Goal: Check status

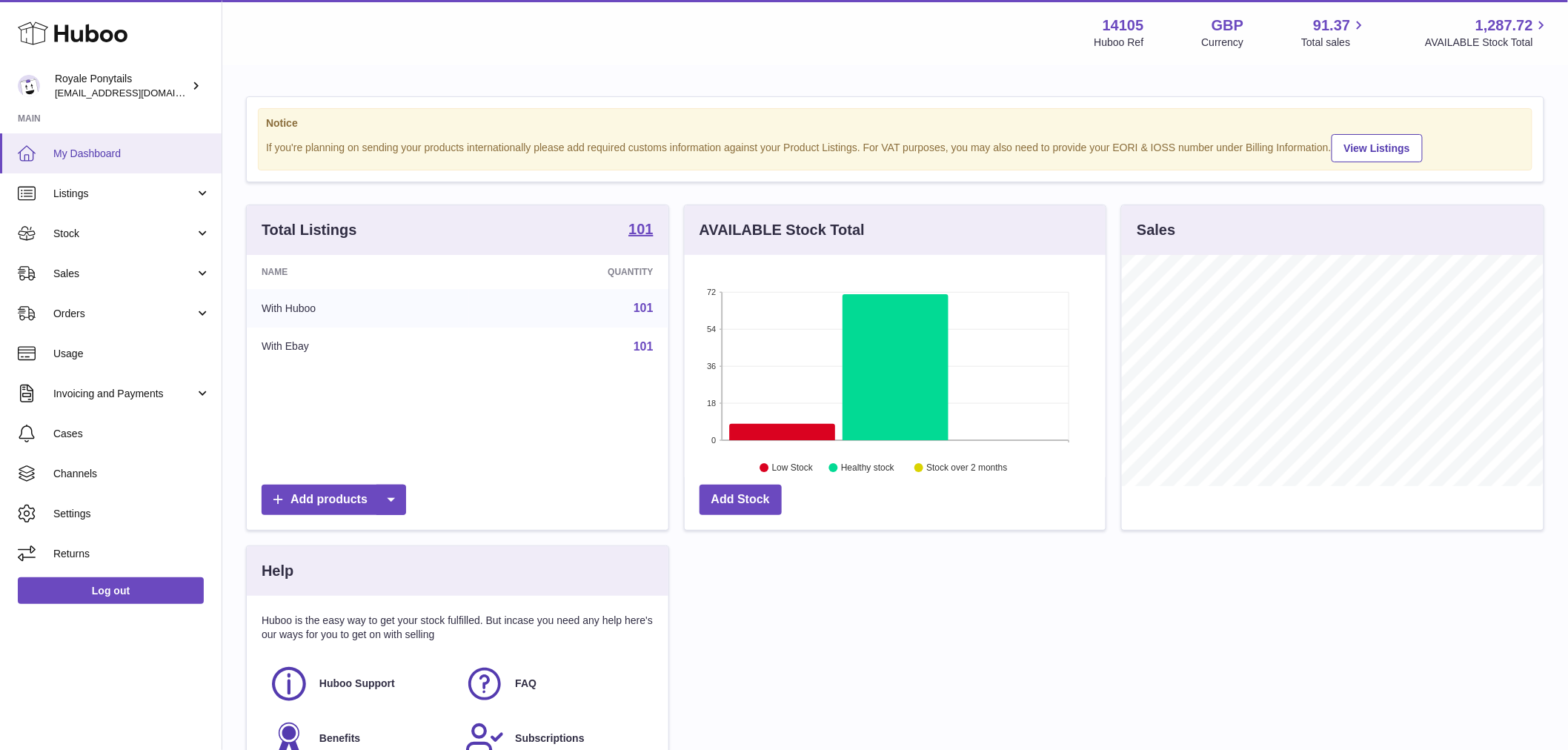
scroll to position [231, 421]
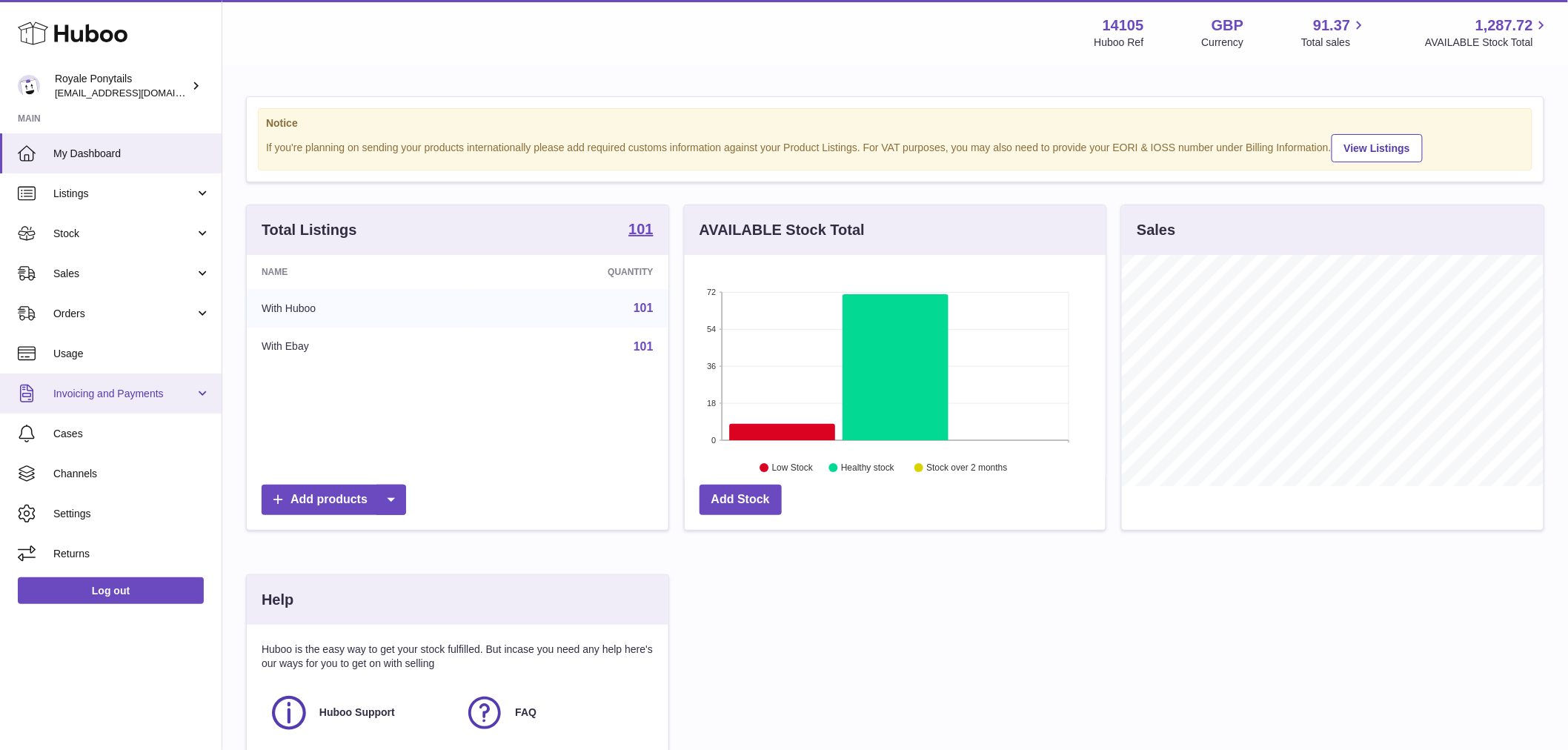
click at [108, 408] on link "Invoicing and Payments" at bounding box center [111, 393] width 222 height 40
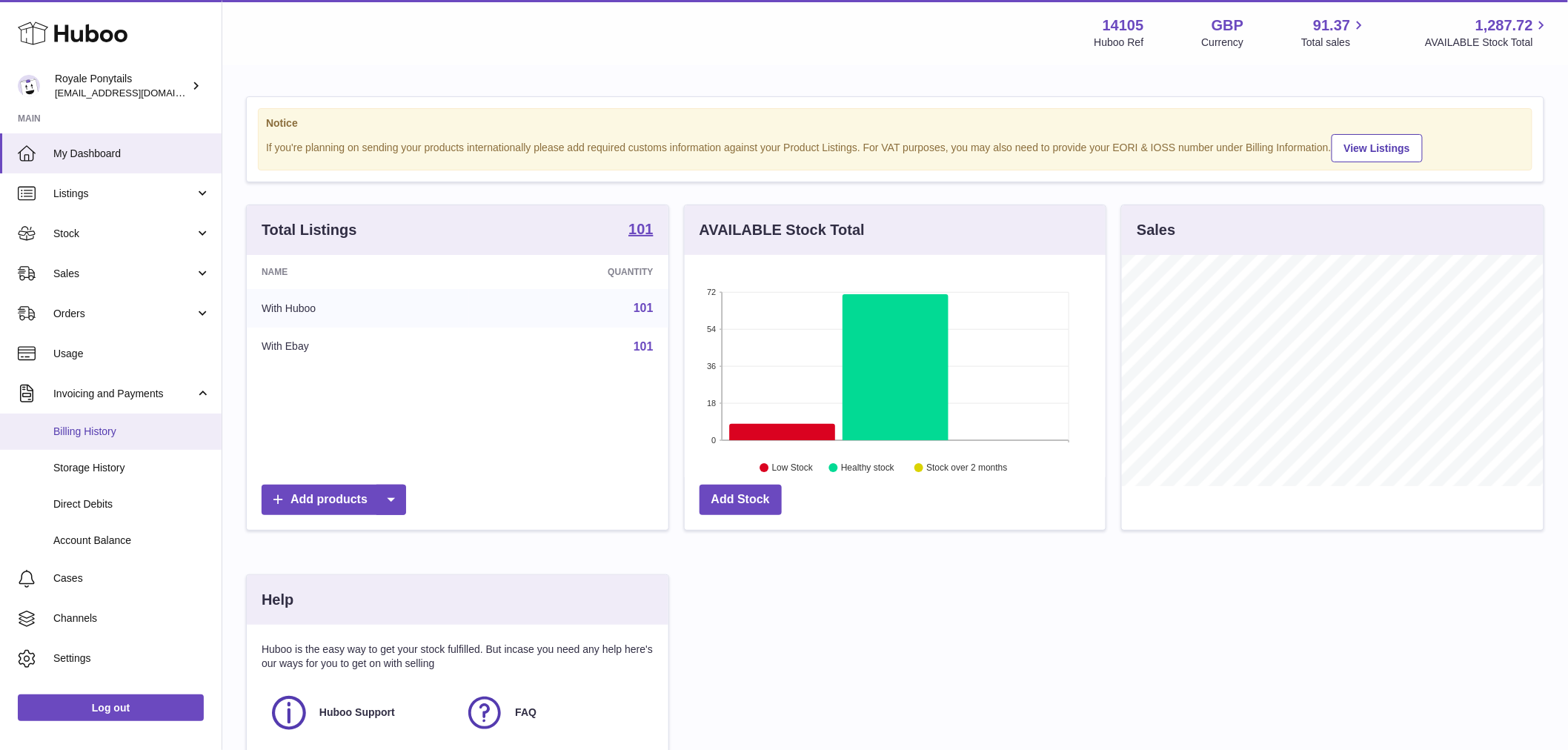
click at [90, 442] on link "Billing History" at bounding box center [111, 431] width 222 height 37
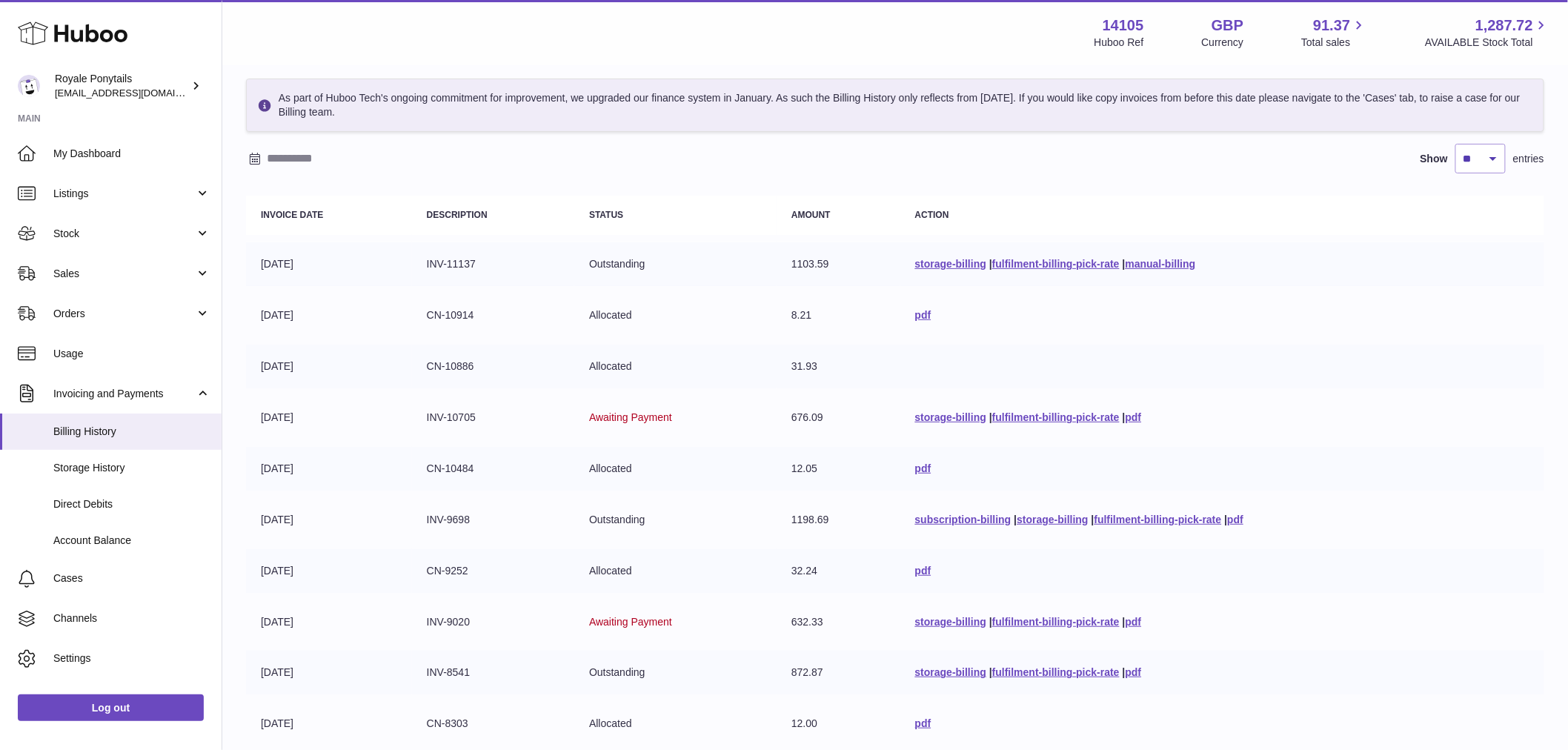
scroll to position [214, 0]
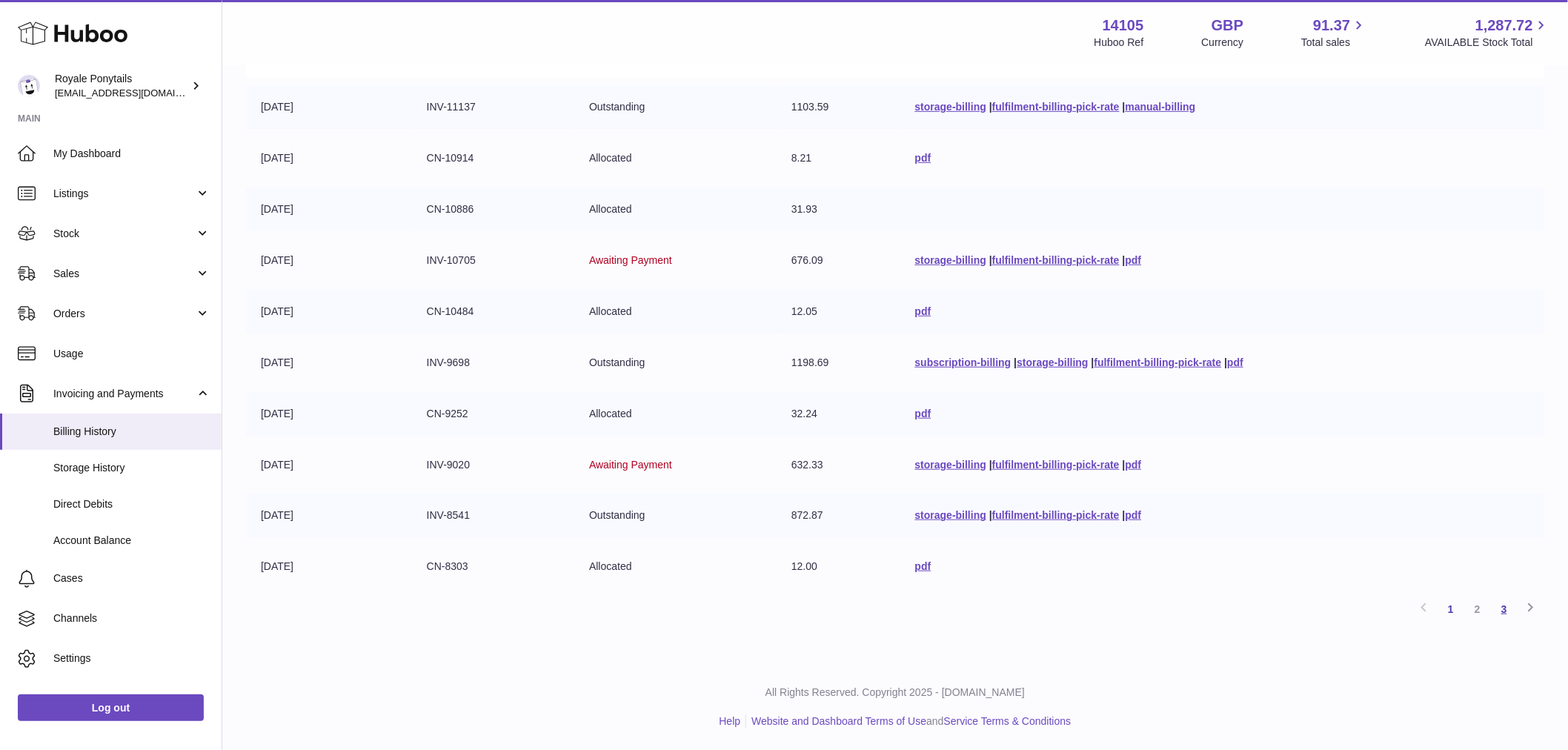
click at [1499, 606] on link "3" at bounding box center [1504, 609] width 27 height 27
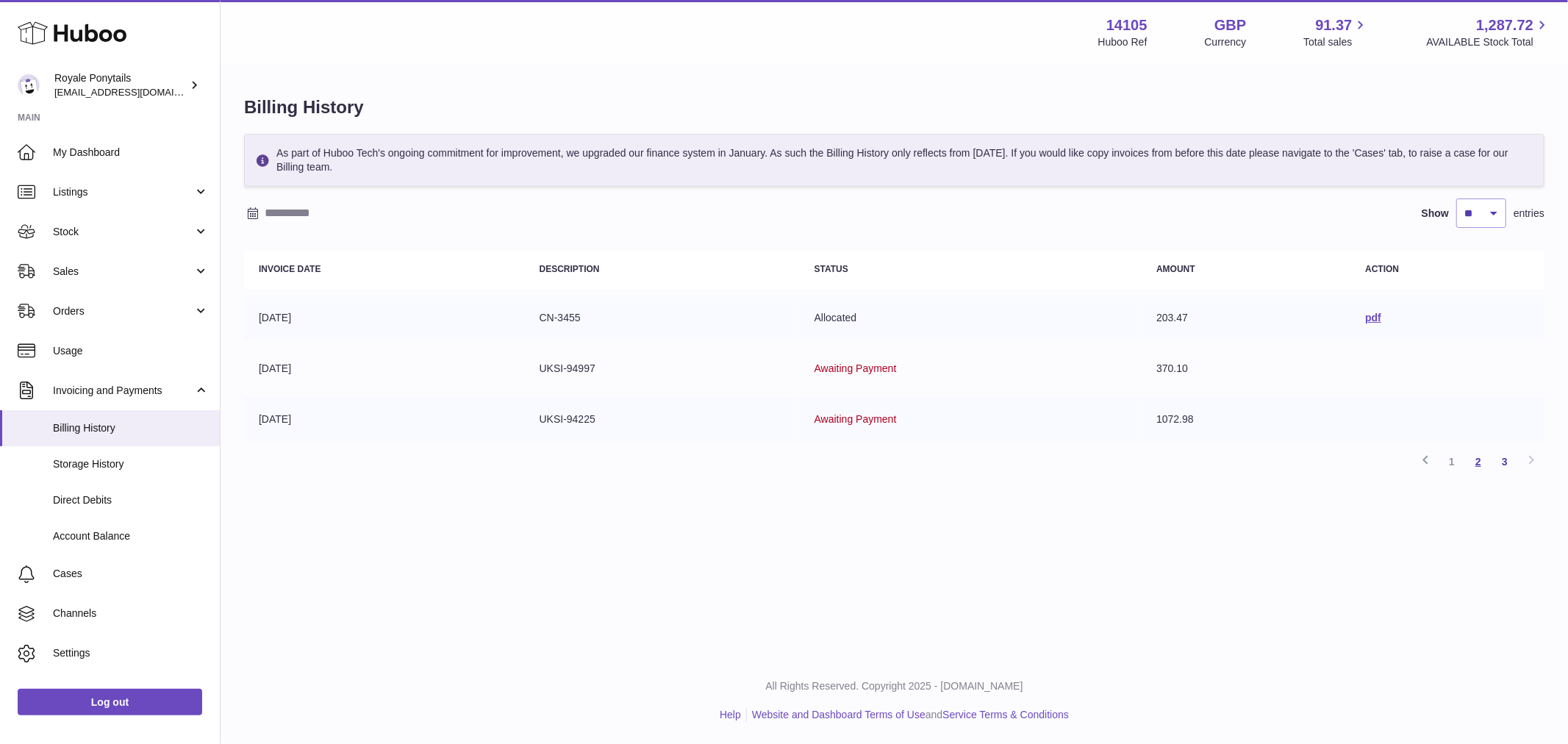
click at [1475, 463] on link "2" at bounding box center [1478, 462] width 27 height 27
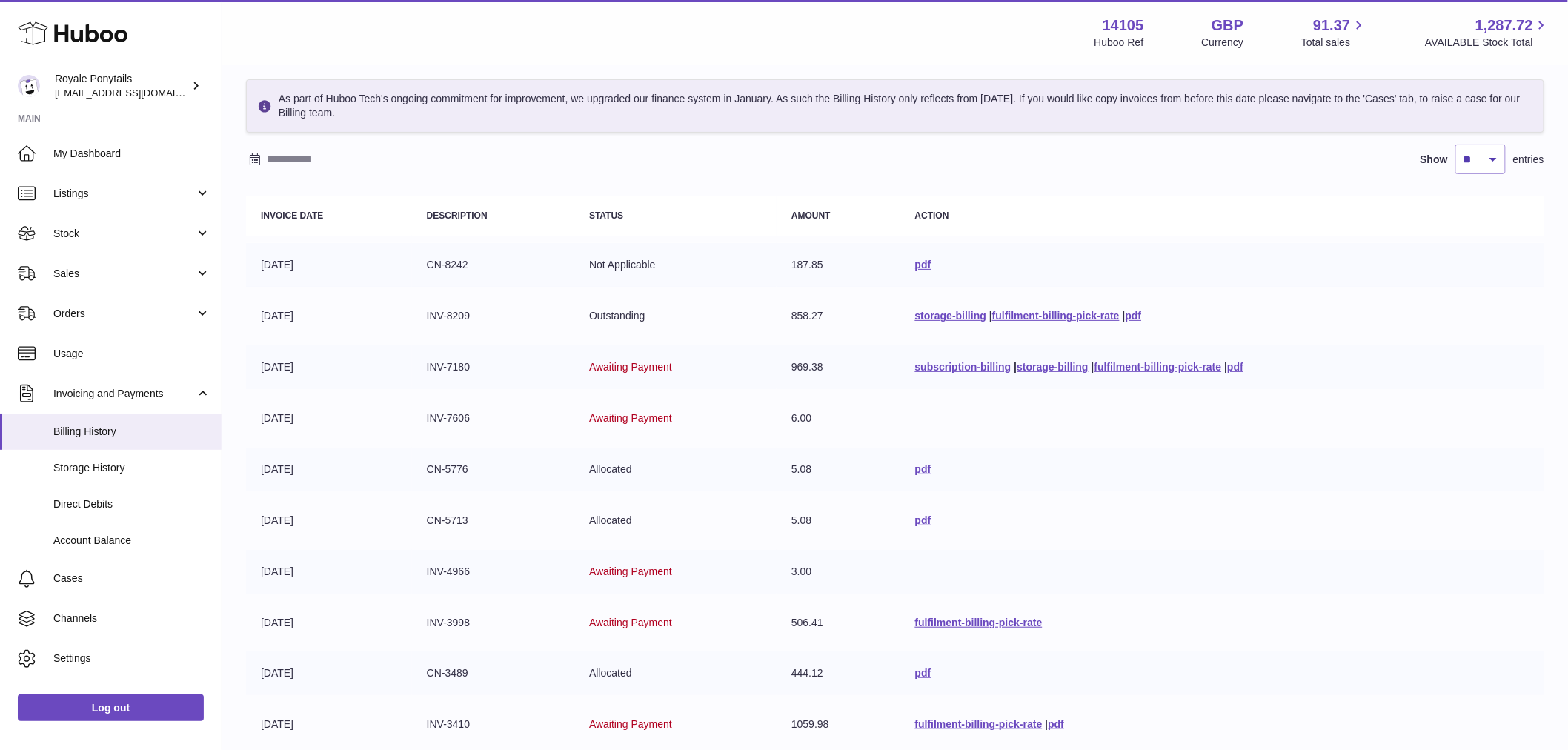
scroll to position [165, 0]
